Goal: Navigation & Orientation: Go to known website

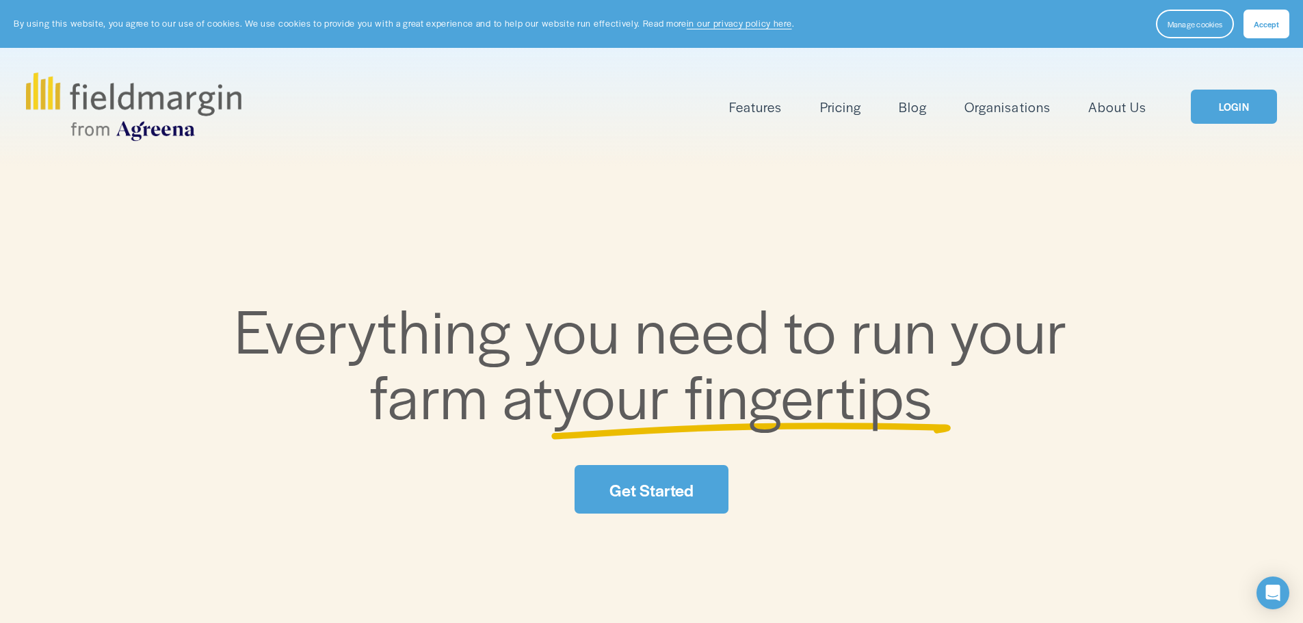
click at [1249, 107] on link "LOGIN" at bounding box center [1234, 107] width 86 height 35
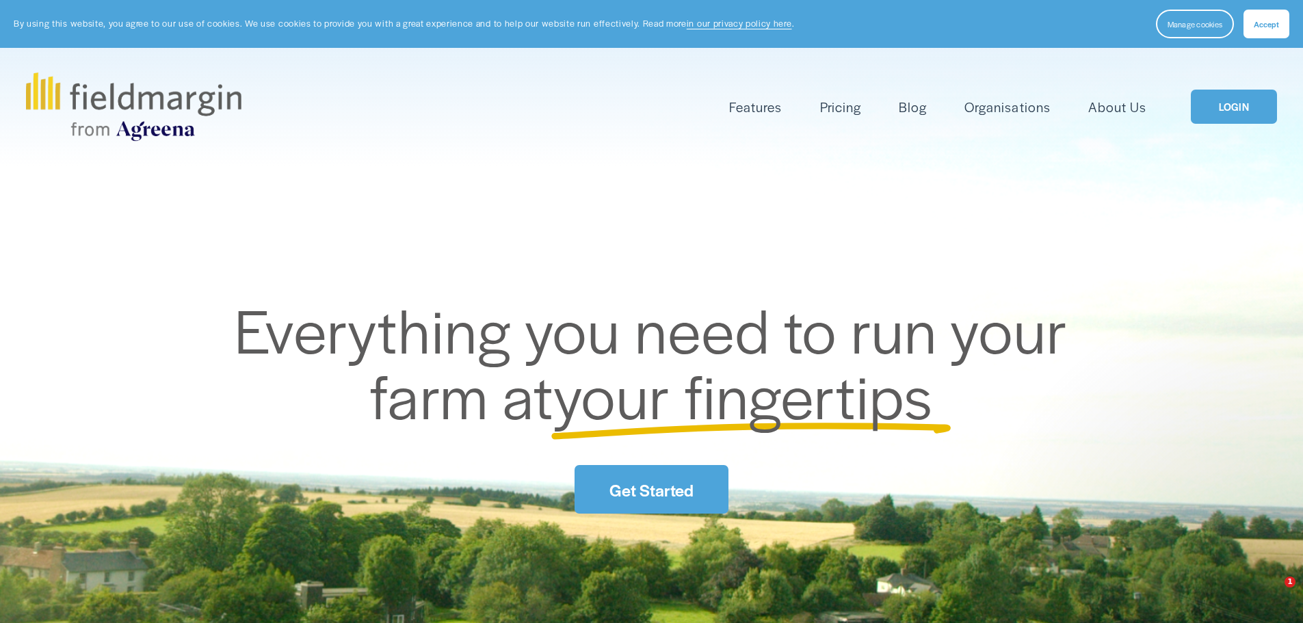
click at [1216, 112] on link "LOGIN" at bounding box center [1234, 107] width 86 height 35
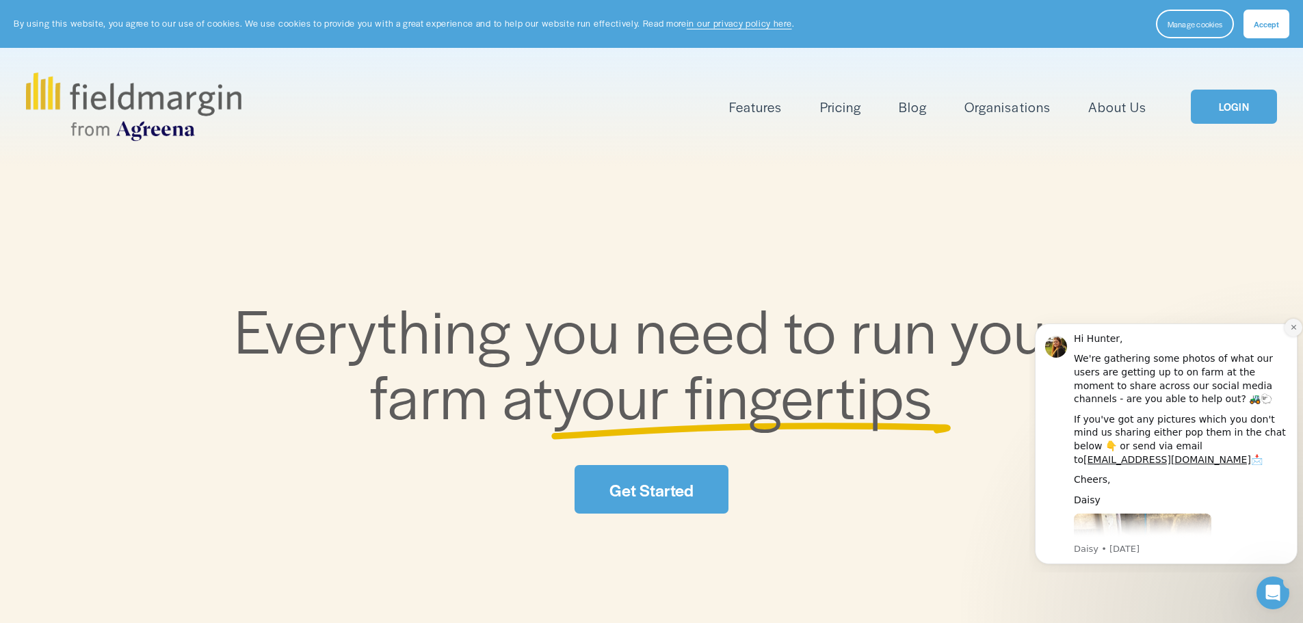
click at [1290, 327] on icon "Dismiss notification" at bounding box center [1294, 328] width 8 height 8
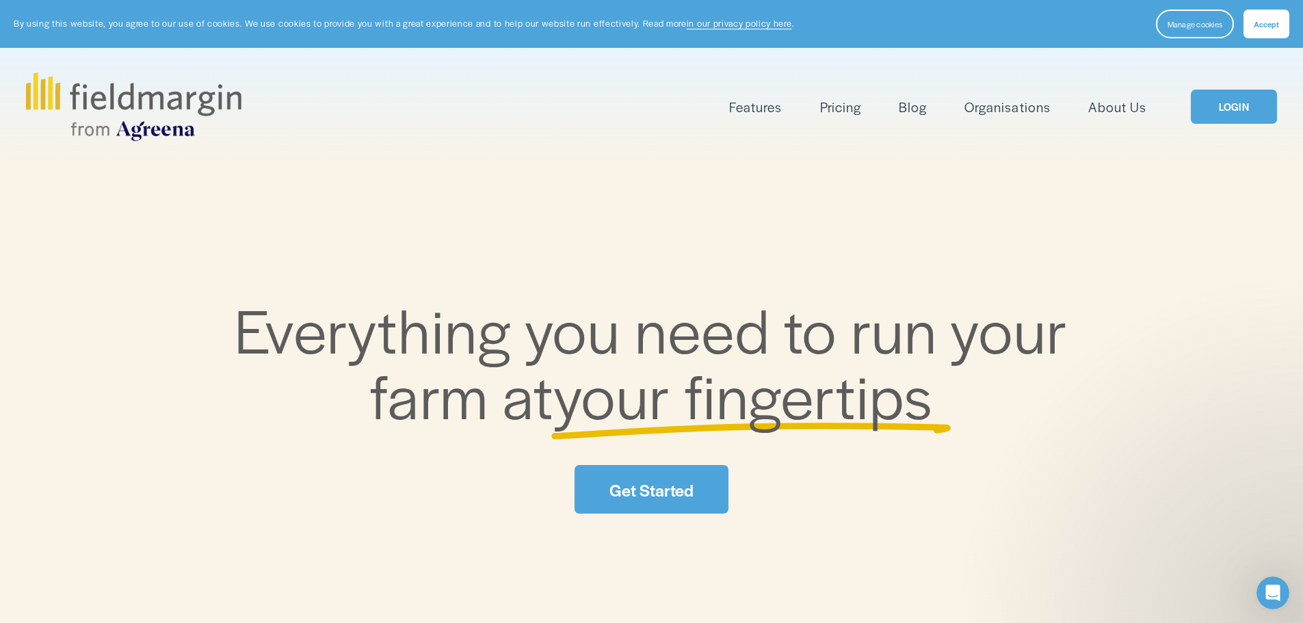
click at [1228, 101] on link "LOGIN" at bounding box center [1234, 107] width 86 height 35
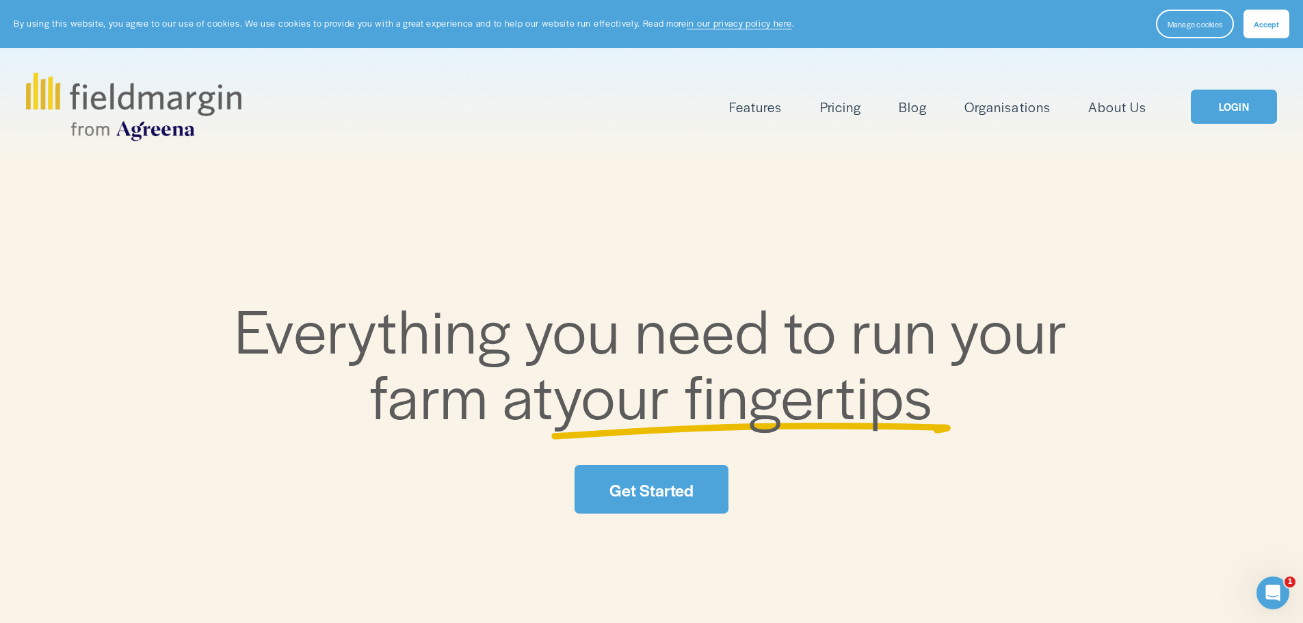
click at [1224, 105] on link "LOGIN" at bounding box center [1234, 107] width 86 height 35
click at [1218, 114] on link "LOGIN" at bounding box center [1234, 107] width 86 height 35
